Goal: Information Seeking & Learning: Learn about a topic

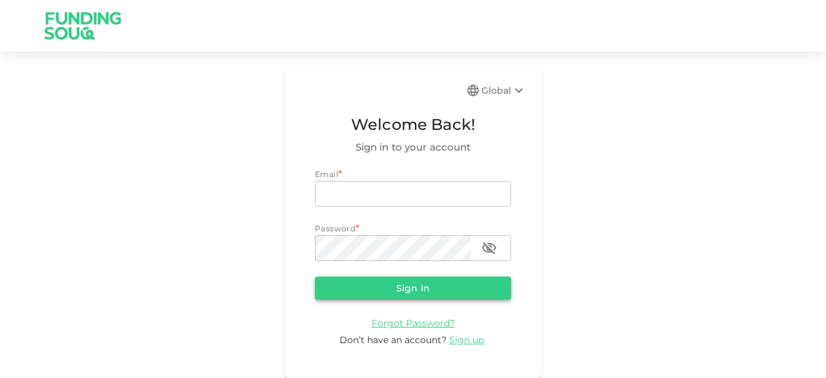
type input "[EMAIL_ADDRESS][DOMAIN_NAME]"
click at [351, 290] on button "Sign in" at bounding box center [413, 287] width 196 height 23
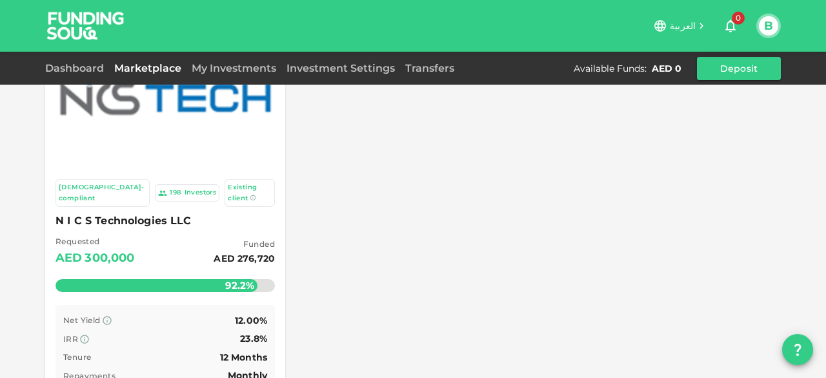
scroll to position [65, 0]
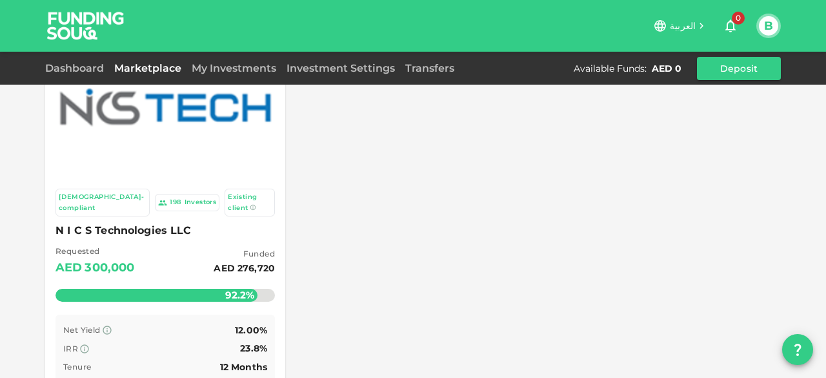
click at [99, 196] on div "[DEMOGRAPHIC_DATA]-compliant" at bounding box center [103, 202] width 88 height 21
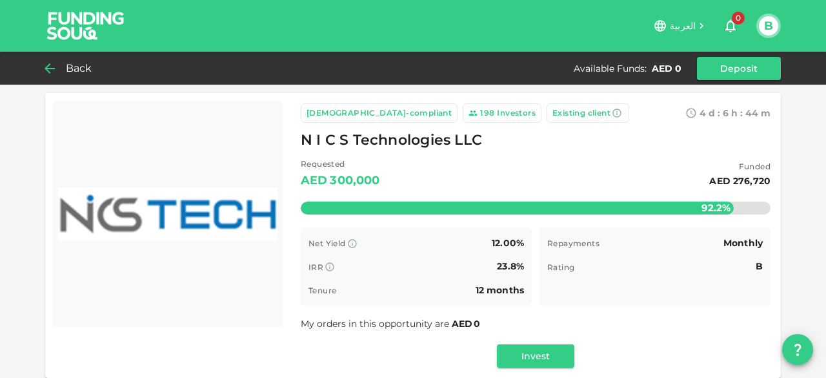
click at [54, 69] on icon at bounding box center [49, 68] width 15 height 15
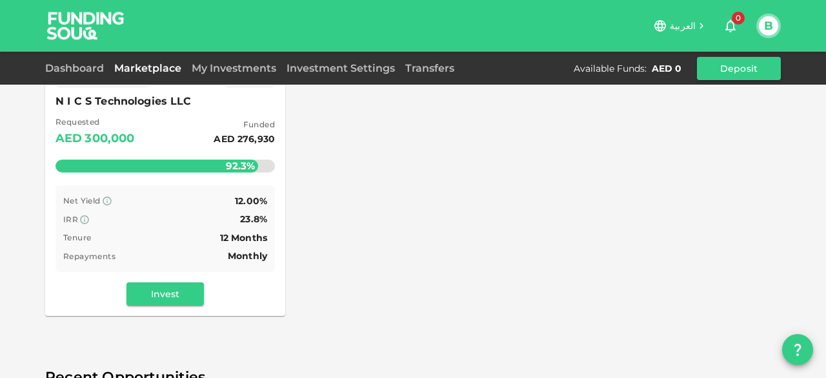
scroll to position [129, 0]
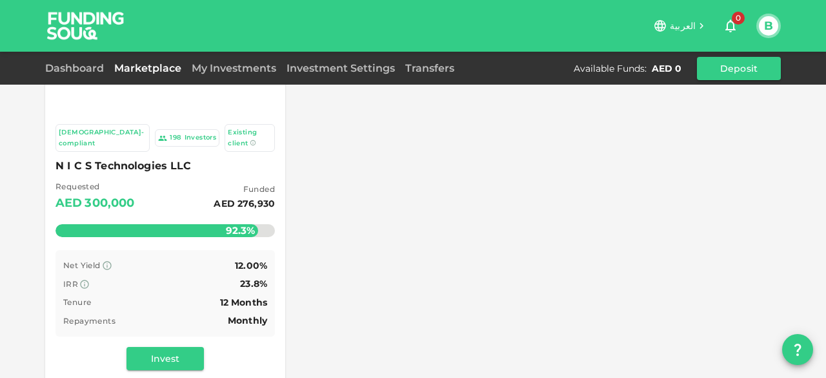
click at [185, 132] on div "Investors" at bounding box center [201, 137] width 32 height 11
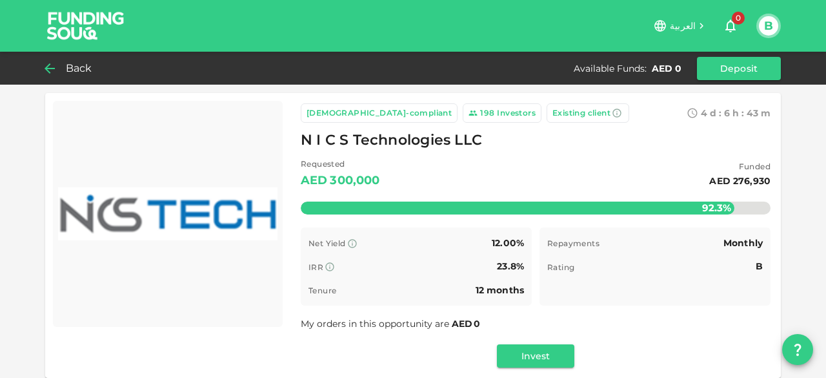
click at [49, 65] on icon at bounding box center [49, 68] width 15 height 15
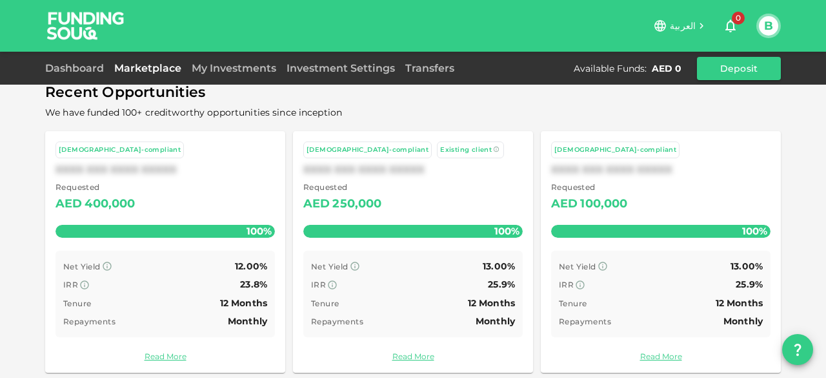
scroll to position [480, 0]
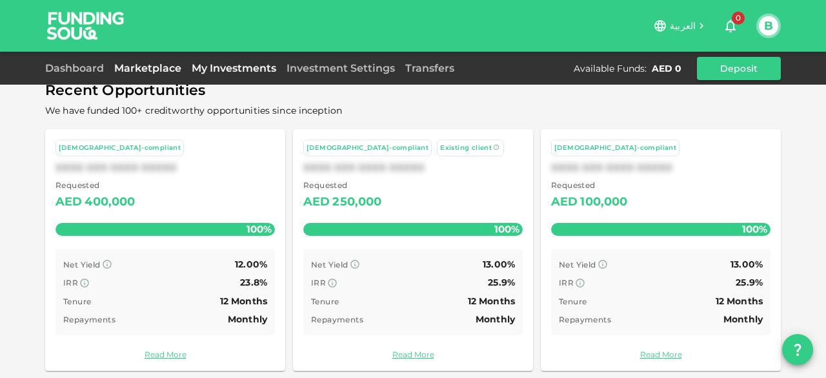
click at [227, 69] on link "My Investments" at bounding box center [234, 68] width 95 height 12
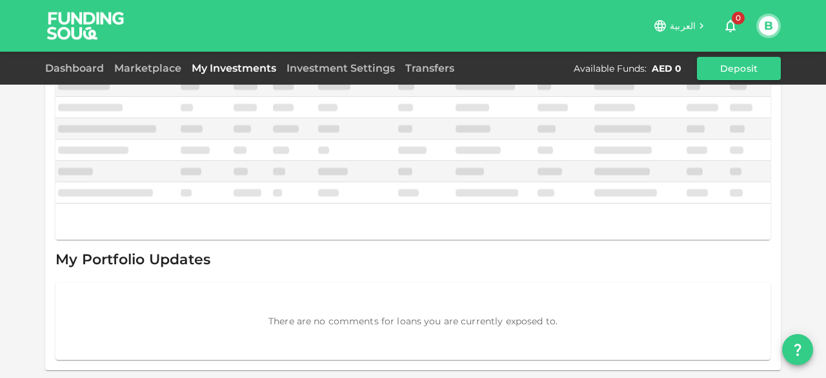
scroll to position [118, 0]
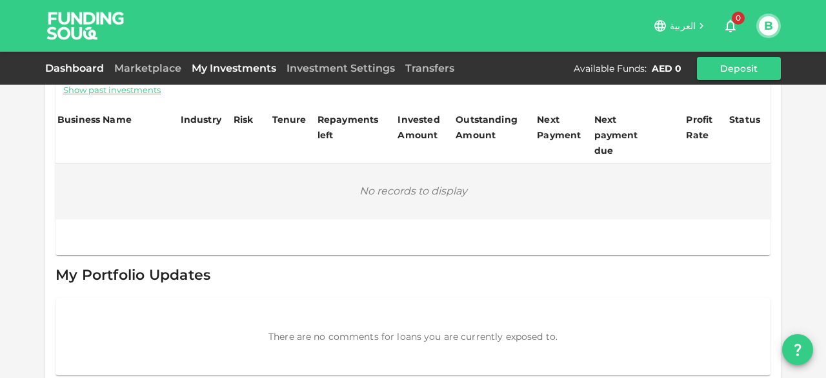
click at [74, 65] on link "Dashboard" at bounding box center [77, 68] width 64 height 12
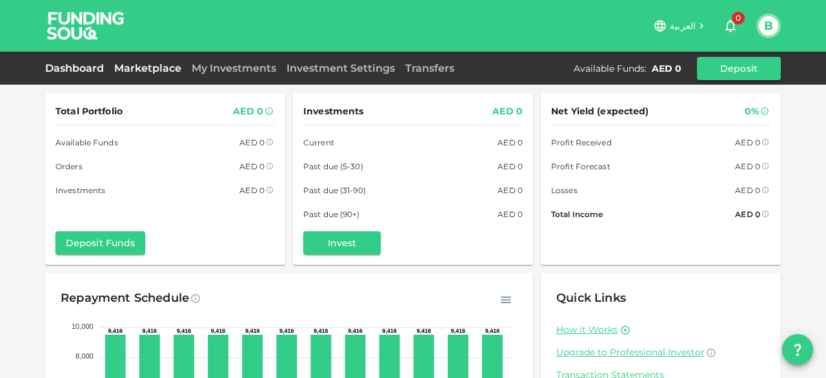
click at [151, 65] on link "Marketplace" at bounding box center [147, 68] width 77 height 12
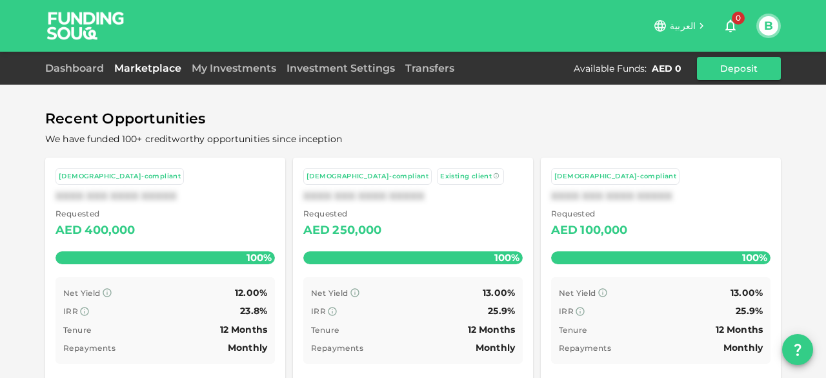
scroll to position [480, 0]
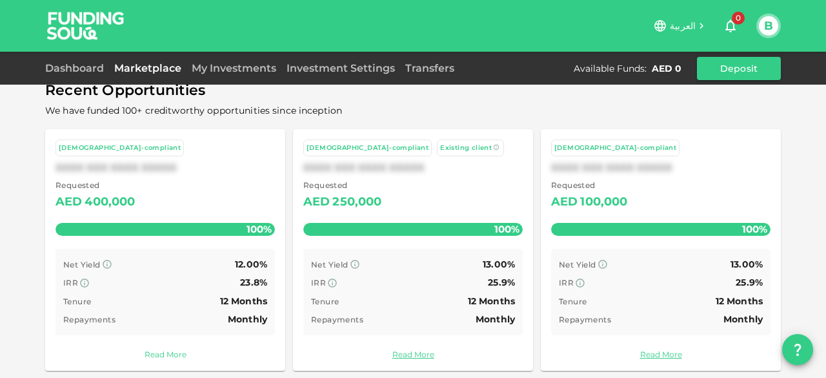
click at [168, 348] on link "Read More" at bounding box center [164, 354] width 219 height 12
